Goal: Task Accomplishment & Management: Manage account settings

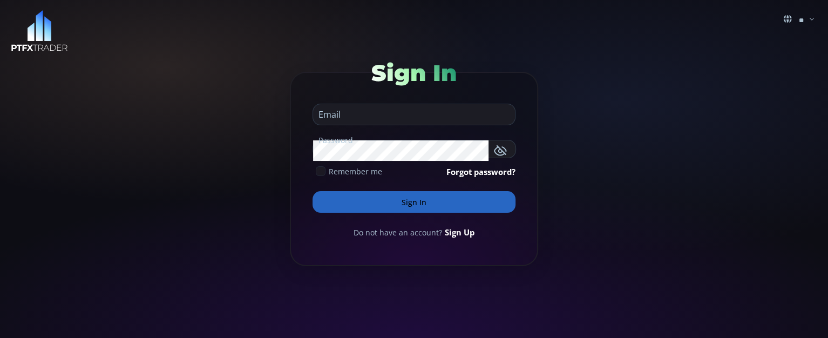
click at [348, 119] on input "email" at bounding box center [411, 114] width 196 height 21
type input "**********"
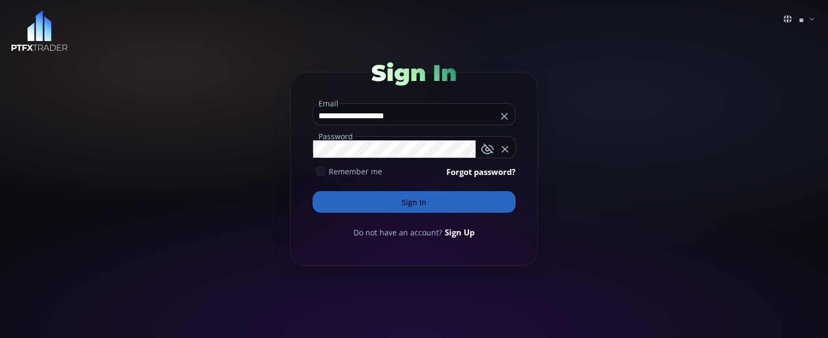
click at [312, 191] on button "Sign In" at bounding box center [413, 202] width 203 height 22
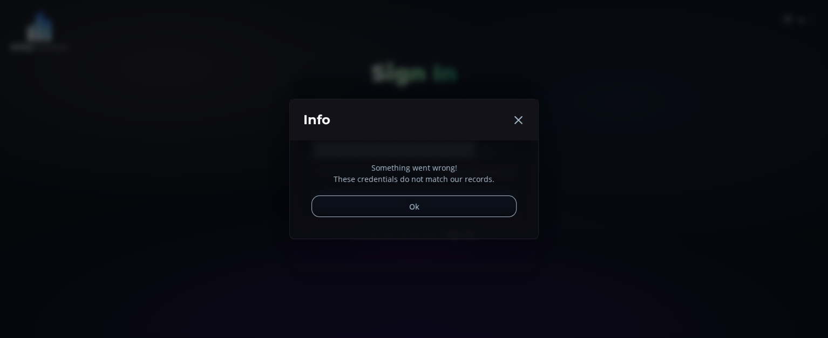
click at [412, 208] on button "Ok" at bounding box center [413, 206] width 205 height 22
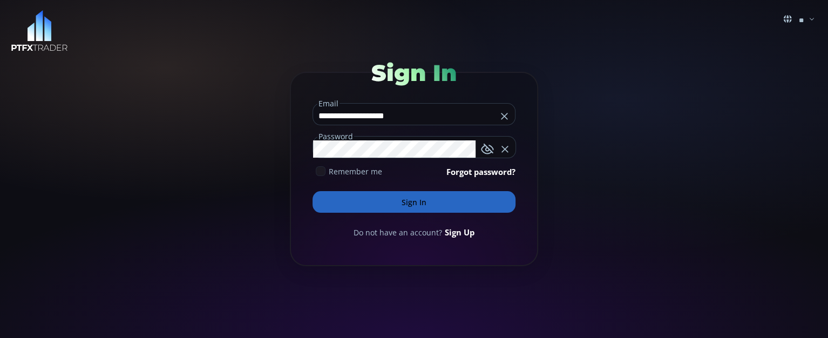
click at [488, 145] on icon "button" at bounding box center [487, 148] width 13 height 13
click at [419, 203] on button "Sign In" at bounding box center [413, 202] width 203 height 22
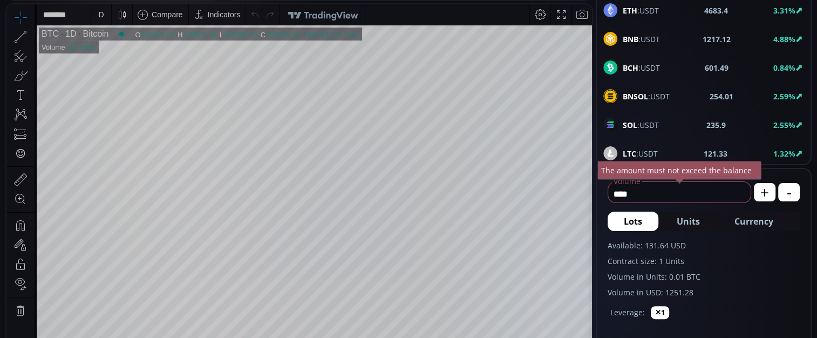
scroll to position [95, 0]
